Goal: Task Accomplishment & Management: Manage account settings

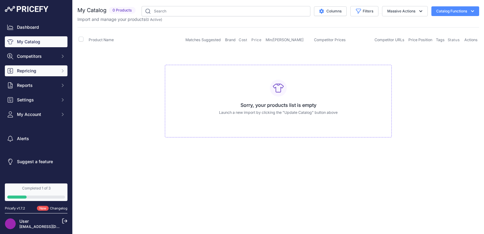
click at [43, 72] on span "Repricing" at bounding box center [37, 71] width 40 height 6
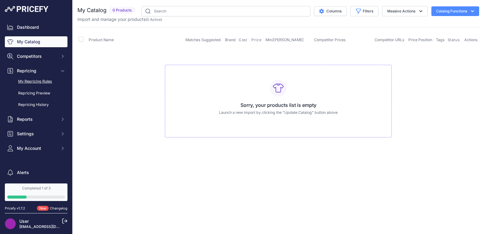
click at [39, 82] on link "My Repricing Rules" at bounding box center [36, 81] width 63 height 11
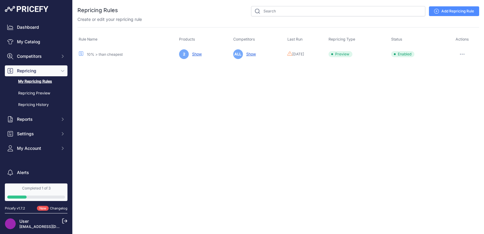
click at [192, 55] on link "Show" at bounding box center [196, 54] width 12 height 5
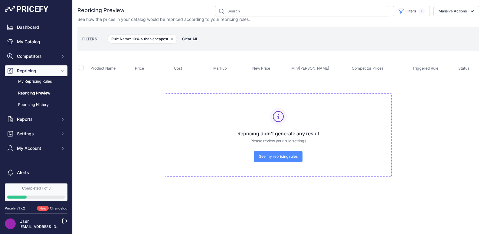
click at [276, 158] on span "See my repricing rules" at bounding box center [278, 156] width 39 height 5
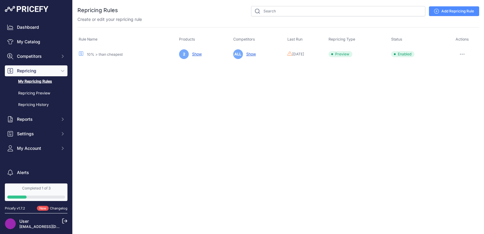
click at [248, 57] on td "ALL Show" at bounding box center [259, 54] width 54 height 15
click at [247, 55] on link "Show" at bounding box center [250, 54] width 12 height 5
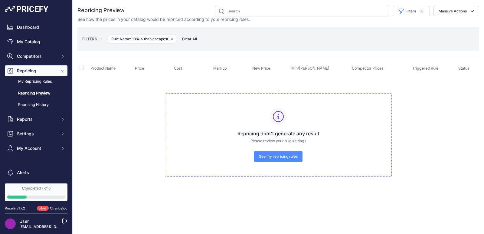
drag, startPoint x: 106, startPoint y: 67, endPoint x: 84, endPoint y: 67, distance: 22.1
click at [104, 67] on span "Product Name" at bounding box center [102, 68] width 25 height 5
click at [81, 67] on input "checkbox" at bounding box center [81, 67] width 5 height 5
click at [81, 70] on input "checkbox" at bounding box center [81, 67] width 5 height 5
checkbox input "false"
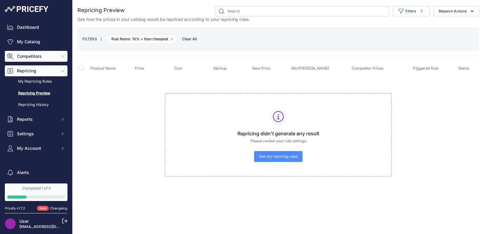
click at [27, 52] on button "Competitors" at bounding box center [36, 56] width 63 height 11
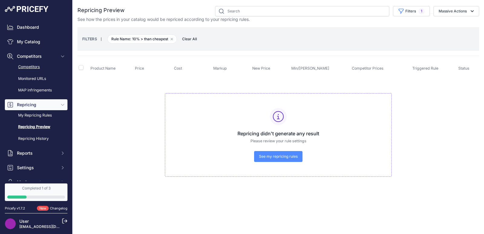
click at [29, 67] on link "Competitors" at bounding box center [36, 67] width 63 height 11
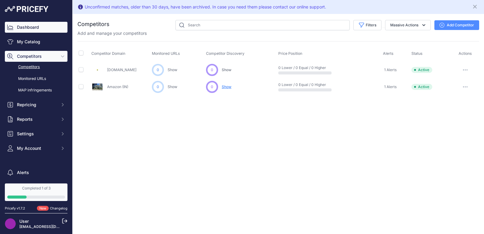
click at [25, 30] on link "Dashboard" at bounding box center [36, 27] width 63 height 11
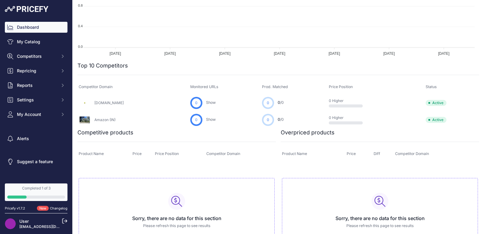
scroll to position [168, 0]
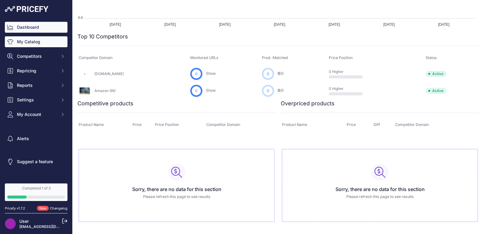
click at [32, 46] on link "My Catalog" at bounding box center [36, 41] width 63 height 11
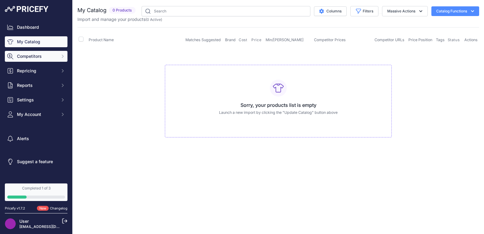
click at [36, 60] on button "Competitors" at bounding box center [36, 56] width 63 height 11
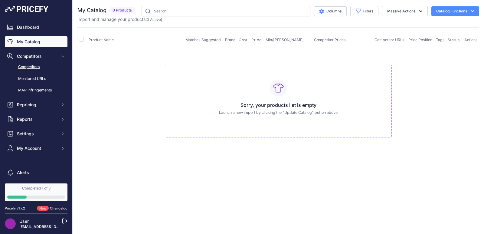
click at [33, 65] on link "Competitors" at bounding box center [36, 67] width 63 height 11
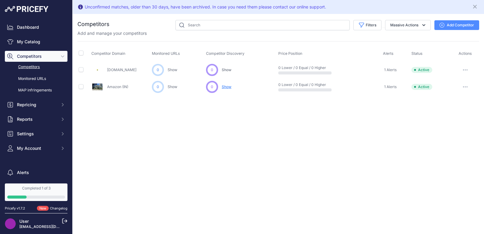
click at [226, 85] on span "Show" at bounding box center [227, 86] width 10 height 5
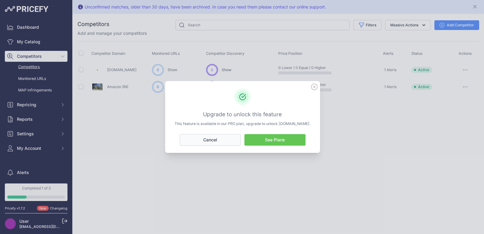
click at [217, 141] on button "Cancel" at bounding box center [210, 140] width 61 height 12
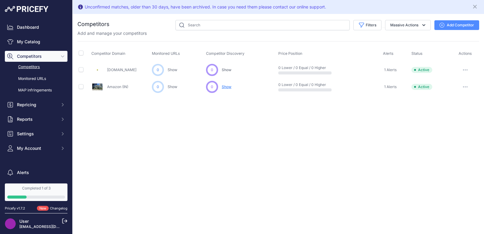
click at [225, 83] on div "0 ... Discovering... Show Show Show ​" at bounding box center [241, 87] width 70 height 12
click at [225, 86] on span "Show" at bounding box center [227, 86] width 10 height 5
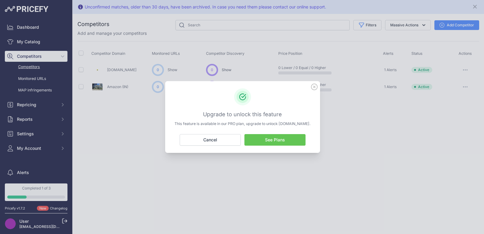
click at [282, 140] on link "See Plans" at bounding box center [275, 140] width 61 height 12
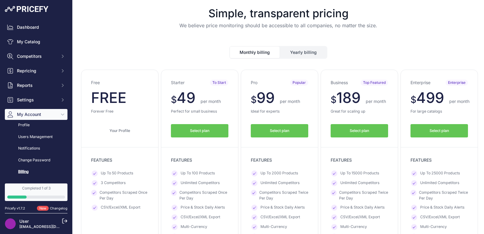
click at [125, 100] on span "FREE" at bounding box center [108, 98] width 35 height 18
click at [133, 123] on div "Your Profile Downgrade Downgrade Your Profile" at bounding box center [120, 125] width 58 height 23
click at [27, 100] on span "Settings" at bounding box center [37, 100] width 40 height 6
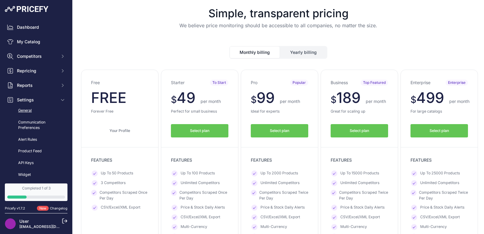
click at [25, 111] on link "General" at bounding box center [36, 110] width 63 height 11
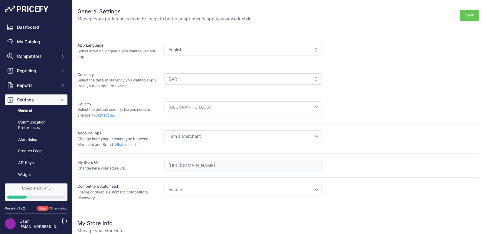
click at [140, 113] on p "Select the default country. Do you need to change it? Contact us." at bounding box center [118, 112] width 82 height 11
click at [175, 140] on select "I am a Merchant I am a Brand" at bounding box center [243, 136] width 157 height 12
click at [176, 136] on select "I am a Merchant I am a Brand" at bounding box center [243, 136] width 157 height 12
click at [218, 140] on select "I am a Merchant I am a Brand" at bounding box center [243, 136] width 157 height 12
click at [219, 139] on select "I am a Merchant I am a Brand" at bounding box center [243, 136] width 157 height 12
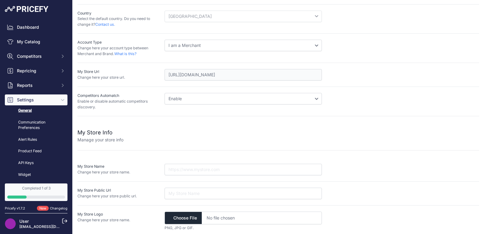
scroll to position [94, 0]
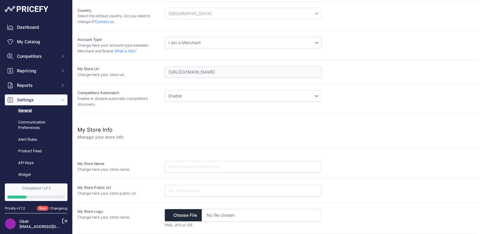
click at [203, 97] on select "Disable Enable" at bounding box center [243, 96] width 157 height 12
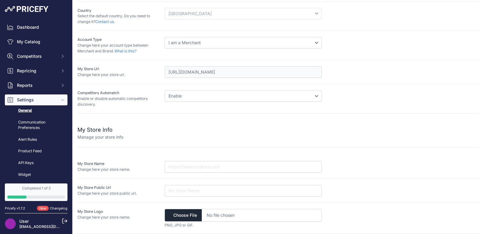
click at [203, 97] on select "Disable Enable" at bounding box center [243, 96] width 157 height 12
click at [28, 123] on link "Communication Preferences" at bounding box center [36, 125] width 63 height 16
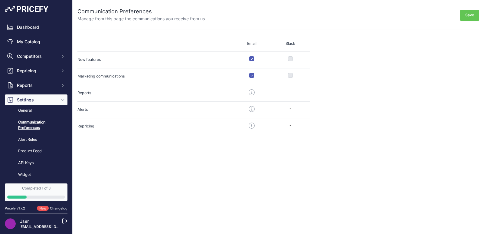
click at [116, 148] on div "Close Communication Preferences Manage from this page the communications you re…" at bounding box center [279, 117] width 412 height 234
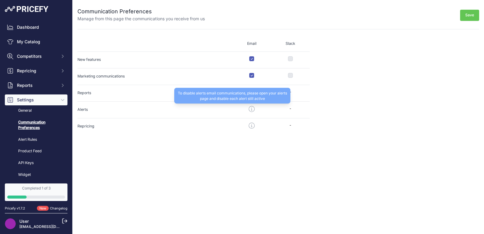
drag, startPoint x: 253, startPoint y: 111, endPoint x: 310, endPoint y: 111, distance: 56.9
click at [255, 111] on p at bounding box center [251, 109] width 39 height 7
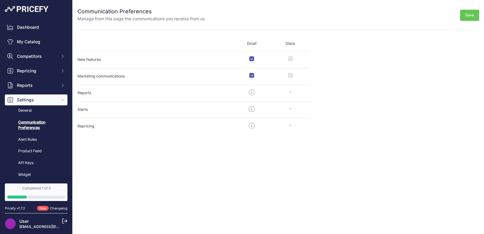
click at [288, 108] on div "-" at bounding box center [290, 109] width 39 height 6
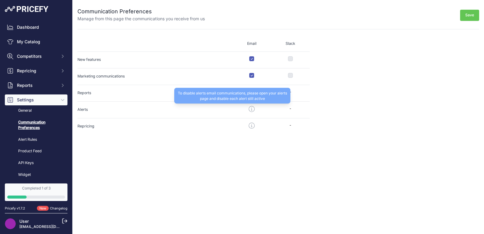
click at [252, 108] on icon at bounding box center [252, 109] width 6 height 6
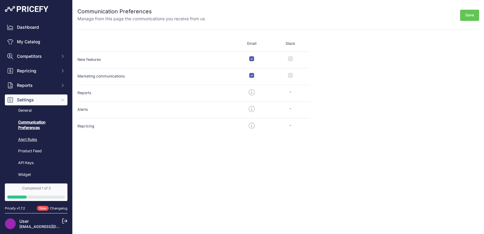
click at [26, 141] on link "Alert Rules" at bounding box center [36, 139] width 63 height 11
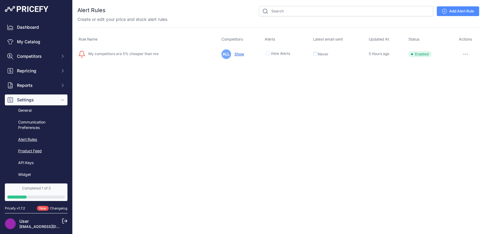
click at [26, 152] on link "Product Feed" at bounding box center [36, 151] width 63 height 11
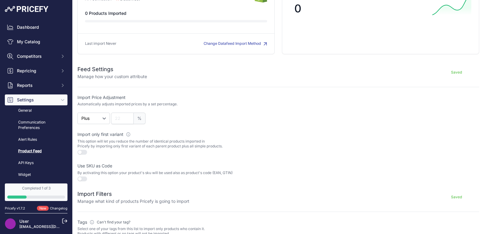
scroll to position [50, 0]
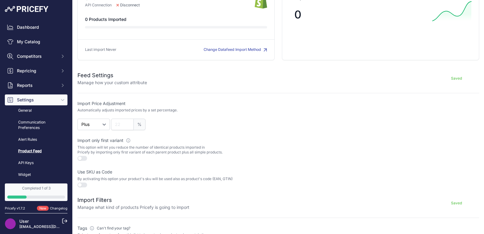
click at [105, 103] on label "Import Price Adjustment" at bounding box center [176, 103] width 199 height 6
click at [96, 102] on label "Import Price Adjustment" at bounding box center [176, 103] width 199 height 6
click at [96, 100] on form "Feed Settings Manage how your custom attribute Saved Import Price Adjustment Au…" at bounding box center [278, 159] width 402 height 191
